Goal: Information Seeking & Learning: Learn about a topic

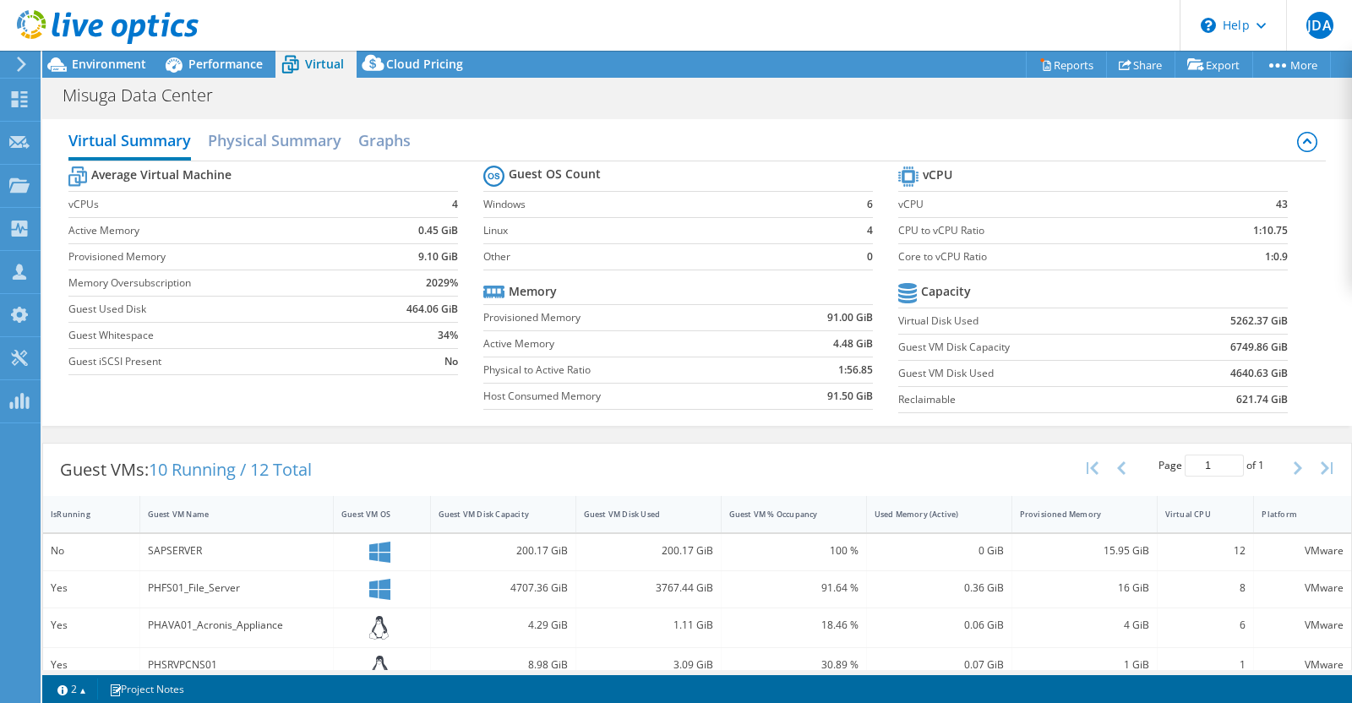
select select "USD"
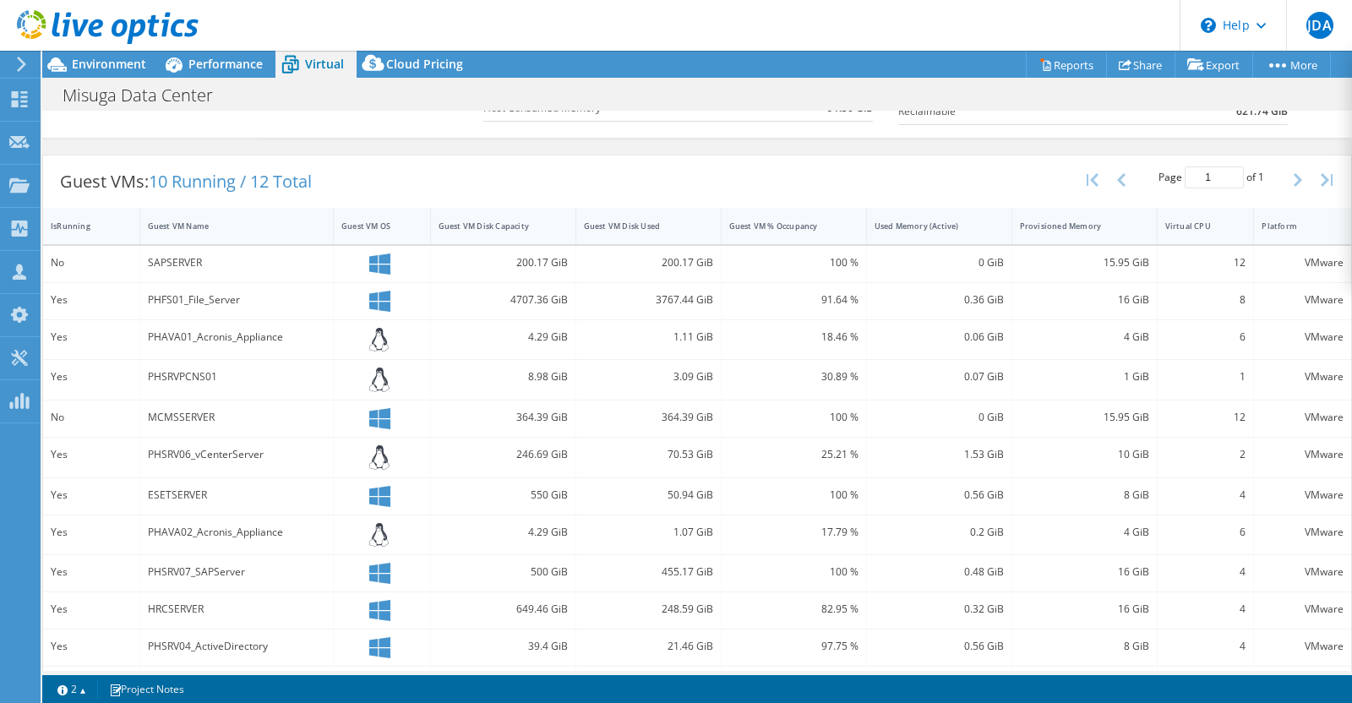
scroll to position [317, 0]
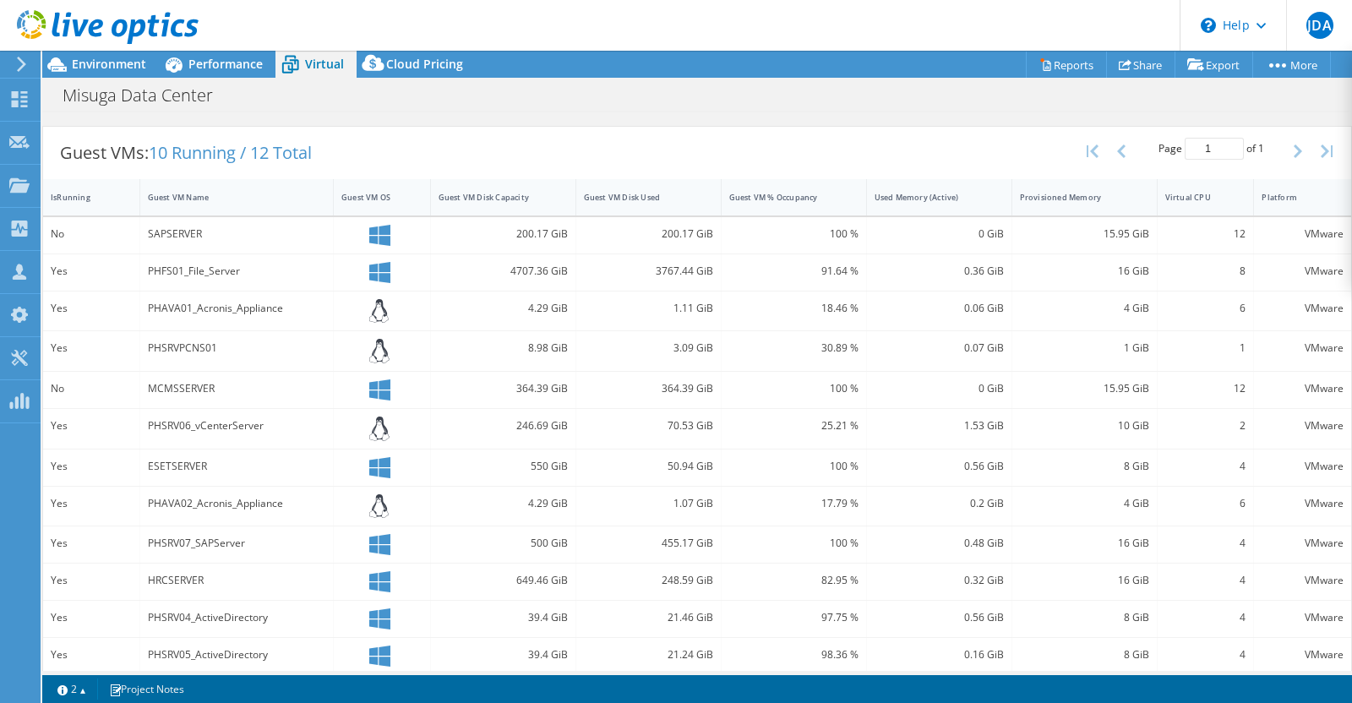
click at [169, 232] on div "SAPSERVER" at bounding box center [236, 234] width 177 height 19
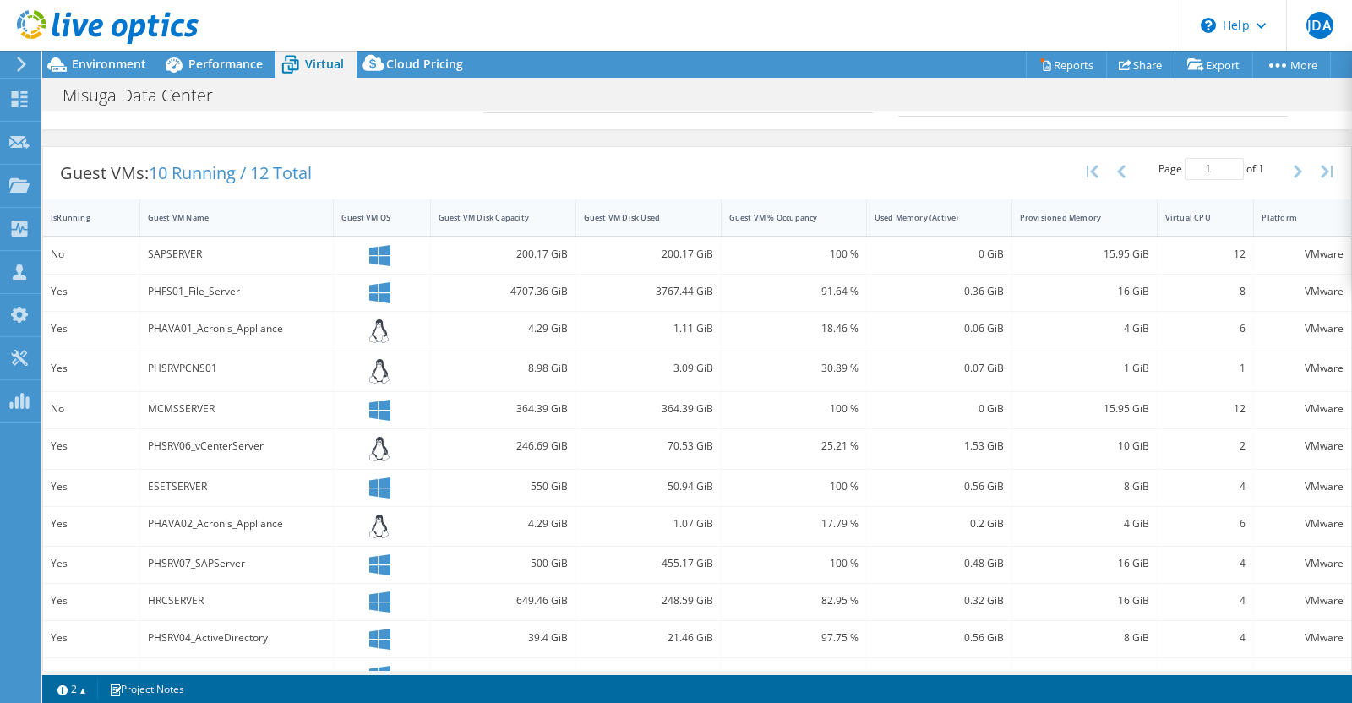
scroll to position [326, 0]
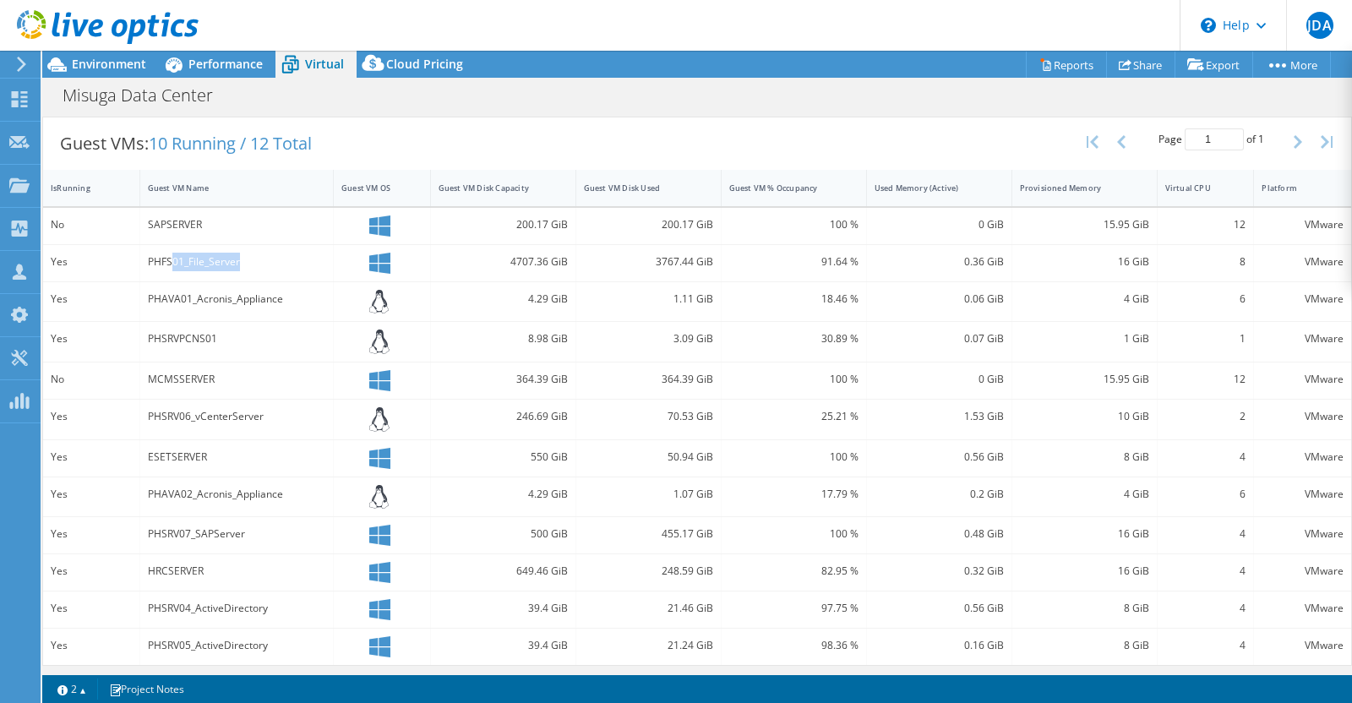
drag, startPoint x: 168, startPoint y: 260, endPoint x: 242, endPoint y: 275, distance: 74.9
click at [242, 269] on div "PHFS01_File_Server" at bounding box center [236, 263] width 193 height 36
drag, startPoint x: 207, startPoint y: 297, endPoint x: 234, endPoint y: 310, distance: 29.9
click at [234, 310] on div "PHAVA01_Acronis_Appliance" at bounding box center [236, 302] width 193 height 40
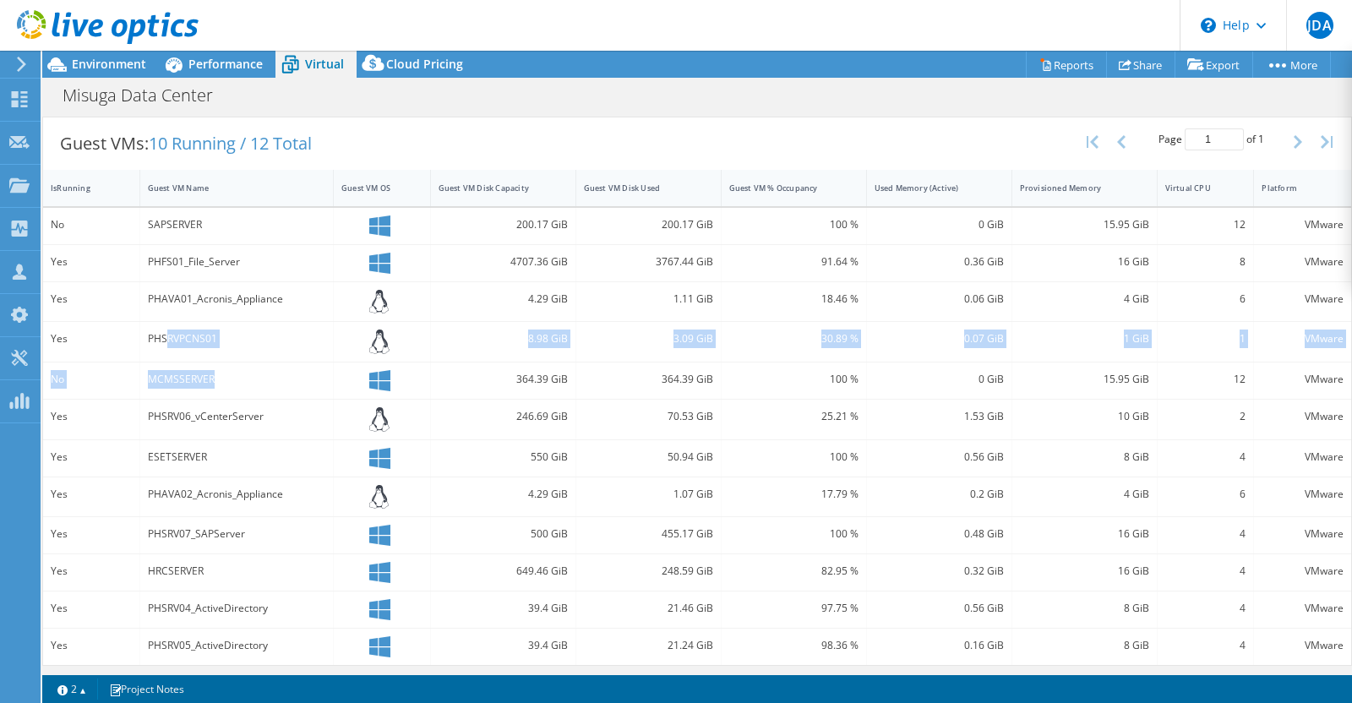
drag, startPoint x: 163, startPoint y: 337, endPoint x: 227, endPoint y: 394, distance: 85.6
click at [227, 393] on div "No SAPSERVER 200.17 GiB 200.17 GiB 100 % 0 GiB 15.95 GiB 12 VMware Yes PHFS01_F…" at bounding box center [697, 436] width 1308 height 457
click at [221, 416] on div "PHSRV06_vCenterServer" at bounding box center [236, 416] width 177 height 19
click at [225, 488] on div "PHAVA02_Acronis_Appliance" at bounding box center [236, 494] width 177 height 19
drag, startPoint x: 187, startPoint y: 526, endPoint x: 241, endPoint y: 535, distance: 54.9
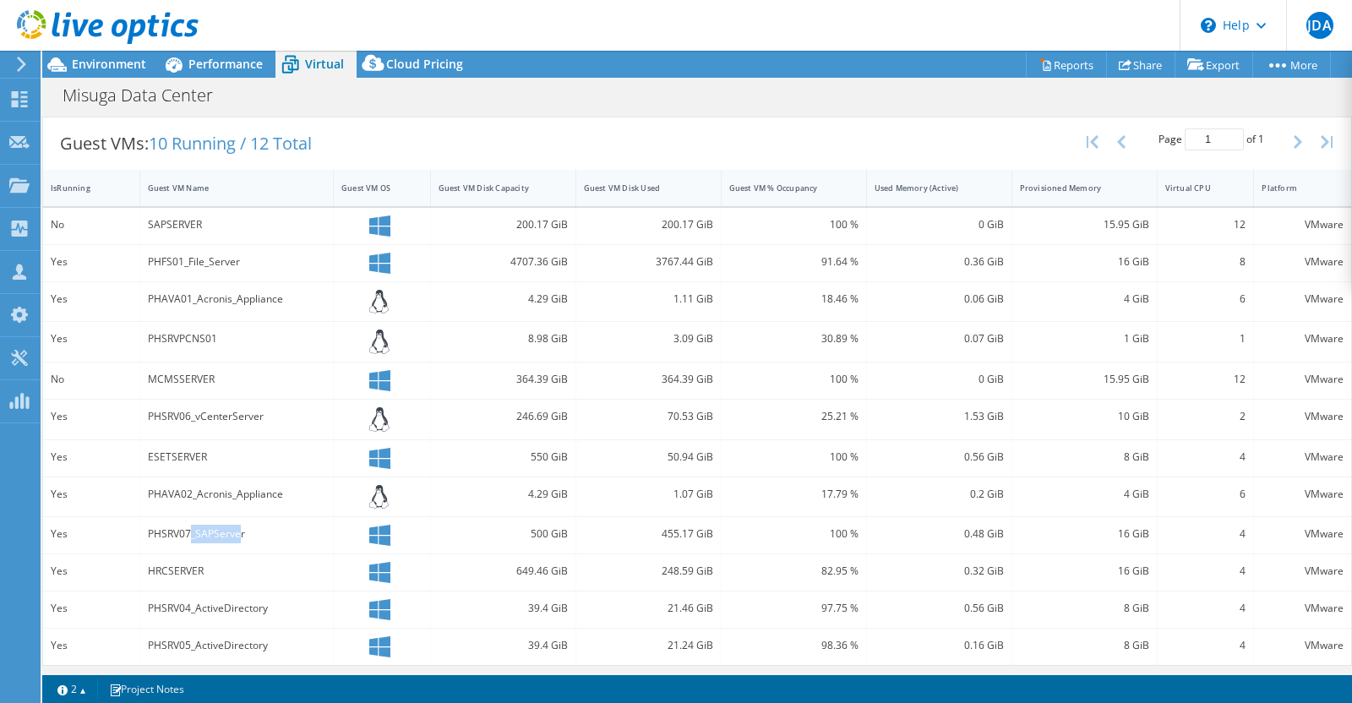
click at [238, 534] on div "PHSRV07_SAPServer" at bounding box center [236, 534] width 177 height 19
click at [286, 531] on div "PHSRV07_SAPServer" at bounding box center [236, 534] width 177 height 19
